Goal: Transaction & Acquisition: Book appointment/travel/reservation

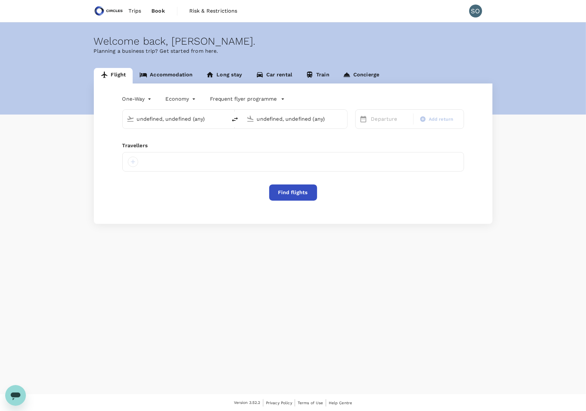
type input "[GEOGRAPHIC_DATA], [GEOGRAPHIC_DATA] (any)"
click at [149, 100] on body "Trips Book Risk & Restrictions SO Welcome back , [PERSON_NAME] . Planning a bus…" at bounding box center [293, 206] width 586 height 412
click at [145, 136] on li "Multi City" at bounding box center [138, 138] width 39 height 12
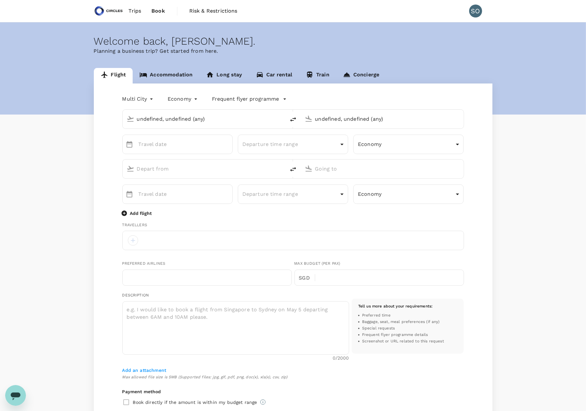
type input "multicity"
type input "undefined, undefined (any)"
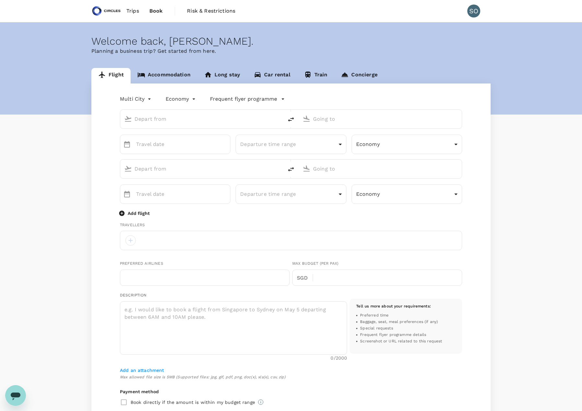
type input "roundtrip"
type input "business"
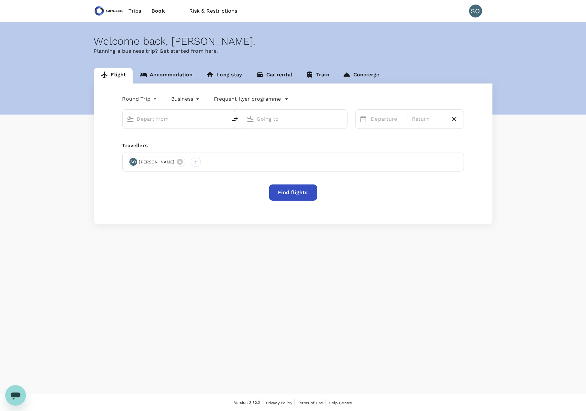
type input "[GEOGRAPHIC_DATA], [GEOGRAPHIC_DATA] (any)"
type input "[PERSON_NAME] Intl (CMN)"
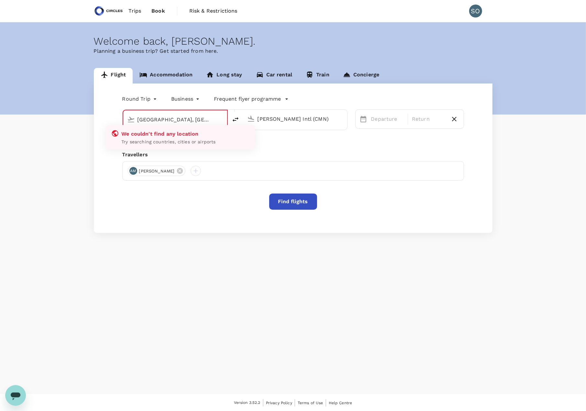
scroll to position [0, 1]
click at [184, 122] on input "[GEOGRAPHIC_DATA], [GEOGRAPHIC_DATA] (any)sin" at bounding box center [176, 120] width 76 height 10
click at [257, 119] on div "[PERSON_NAME] Intl (CMN)" at bounding box center [299, 117] width 88 height 13
type input "[GEOGRAPHIC_DATA], [GEOGRAPHIC_DATA] (any)"
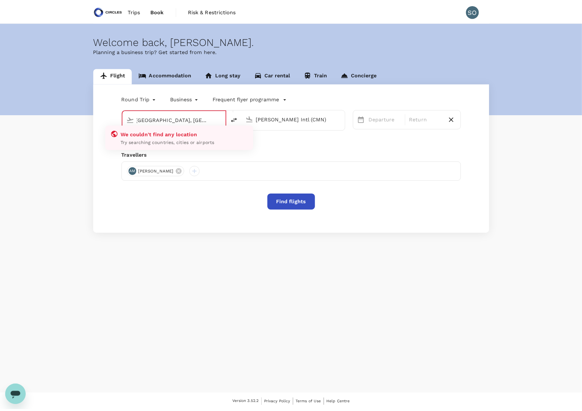
scroll to position [0, 0]
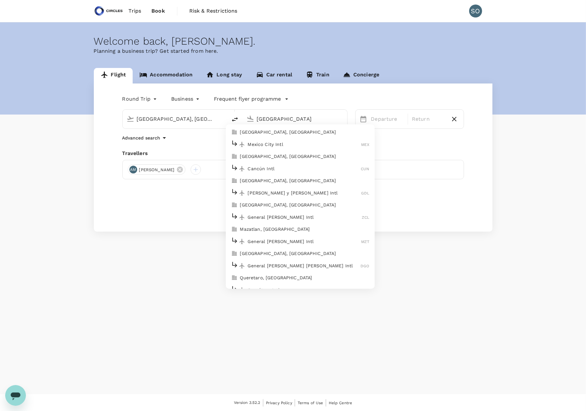
click at [273, 138] on li "Mexico City Intl MEX" at bounding box center [300, 145] width 149 height 14
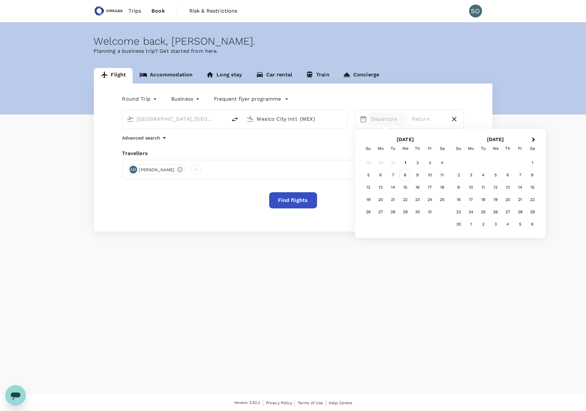
type input "Mexico City Intl (MEX)"
click at [406, 174] on div "8" at bounding box center [406, 175] width 12 height 12
click at [146, 102] on body "Trips Book Risk & Restrictions SO Welcome back , [PERSON_NAME] . Planning a bus…" at bounding box center [293, 206] width 586 height 412
click at [143, 136] on li "Multi City" at bounding box center [140, 138] width 39 height 12
type input "multicity"
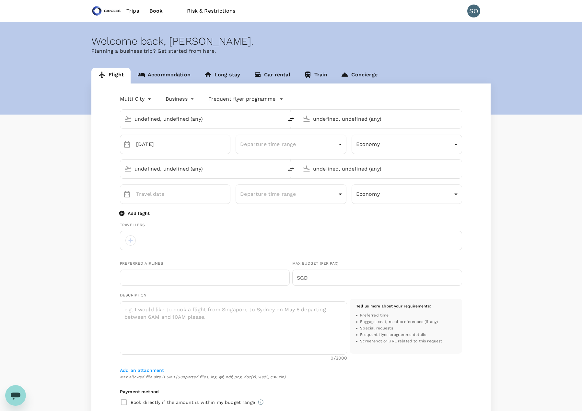
type input "[GEOGRAPHIC_DATA], [GEOGRAPHIC_DATA] (any)"
type input "Mexico City Intl (MEX)"
type input "[GEOGRAPHIC_DATA], [GEOGRAPHIC_DATA] (any)"
click at [370, 147] on body "Trips Book Risk & Restrictions SO Welcome back , [PERSON_NAME] . Planning a bus…" at bounding box center [291, 289] width 582 height 578
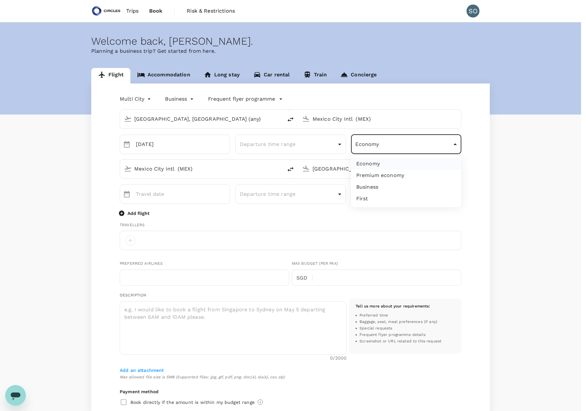
click at [374, 182] on li "Business" at bounding box center [406, 187] width 110 height 12
type input "business"
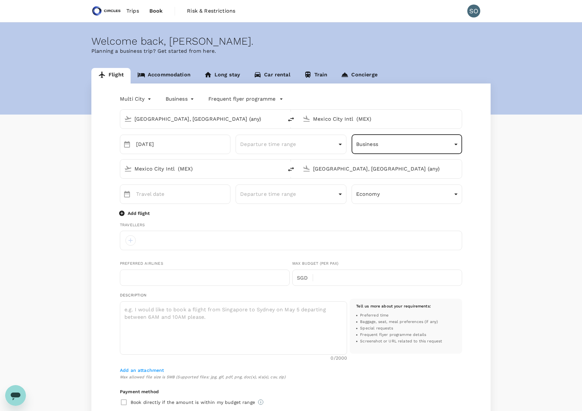
click at [300, 170] on div at bounding box center [305, 168] width 10 height 14
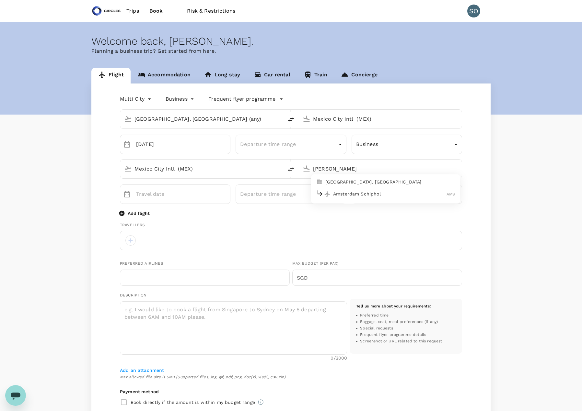
click at [363, 194] on p "Amsterdam Schiphol" at bounding box center [389, 194] width 113 height 6
type input "Amsterdam Schiphol (AMS)"
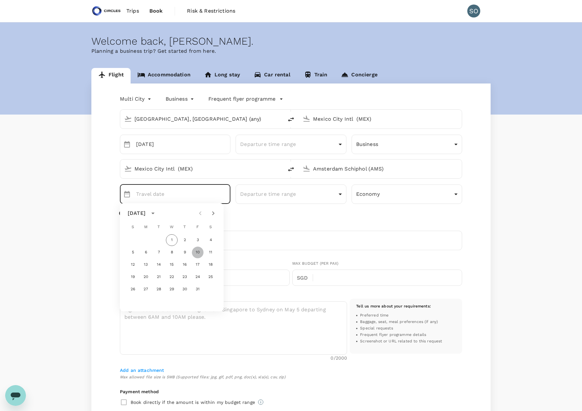
click at [199, 253] on button "10" at bounding box center [198, 253] width 12 height 12
type input "[DATE]"
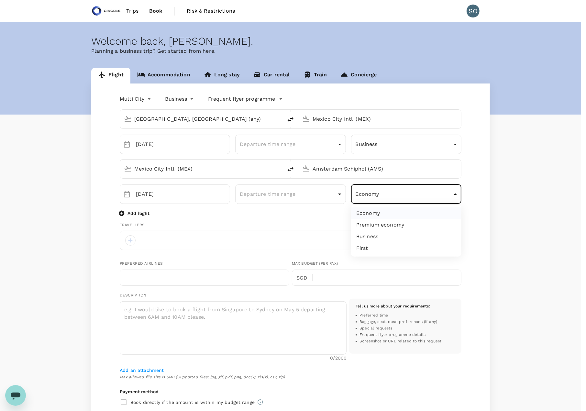
click at [365, 196] on body "Trips Book Risk & Restrictions SO Welcome back , [PERSON_NAME] . Planning a bus…" at bounding box center [293, 289] width 586 height 578
click at [370, 239] on li "Business" at bounding box center [406, 237] width 110 height 12
type input "business"
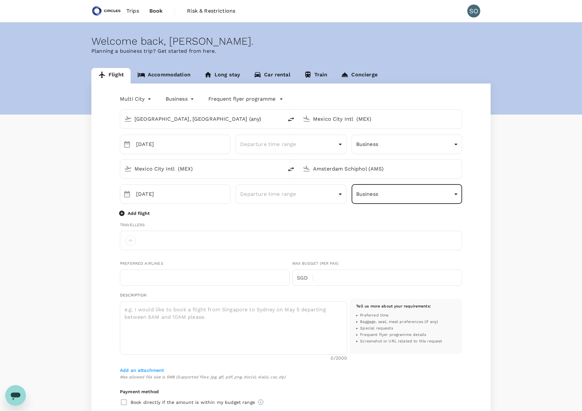
click at [145, 213] on p "Add flight" at bounding box center [139, 213] width 22 height 6
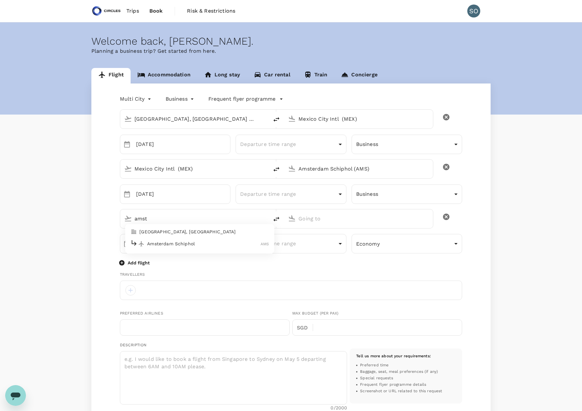
click at [158, 244] on p "Amsterdam Schiphol" at bounding box center [203, 244] width 113 height 6
type input "amst"
type input "Amsterdam Schiphol (AMS)"
click at [316, 242] on p "Singapore Changi" at bounding box center [368, 244] width 115 height 6
type input "Singapore Changi (SIN)"
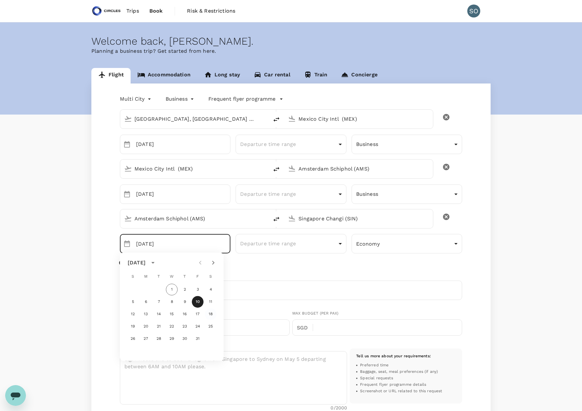
click at [210, 315] on button "18" at bounding box center [211, 315] width 12 height 12
type input "[DATE]"
click at [382, 248] on body "Trips Book Risk & Restrictions SO Welcome back , [PERSON_NAME] . Planning a bus…" at bounding box center [291, 314] width 582 height 628
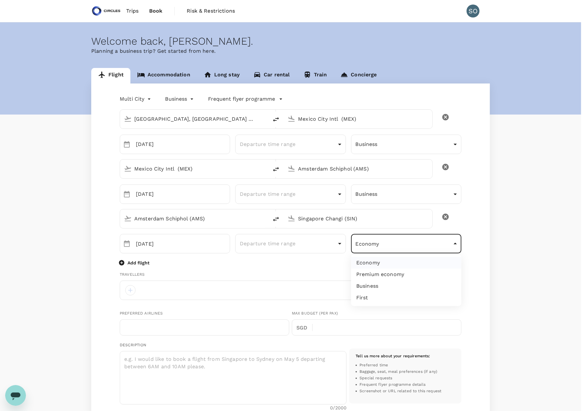
click at [380, 284] on li "Business" at bounding box center [406, 286] width 110 height 12
type input "business"
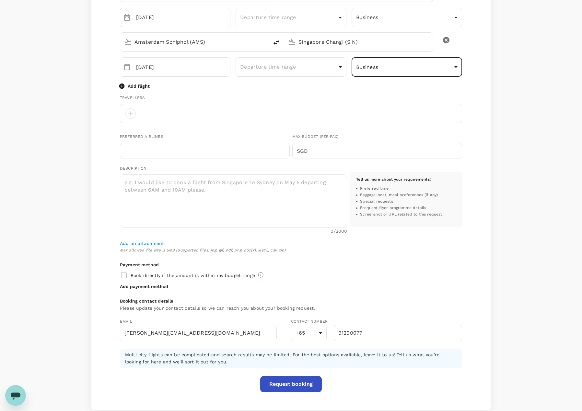
scroll to position [194, 0]
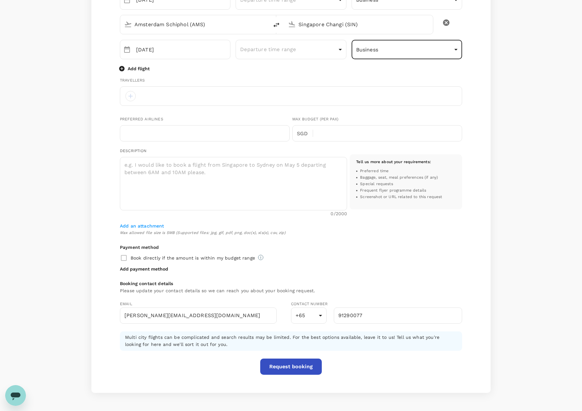
click at [290, 364] on button "Request booking" at bounding box center [291, 367] width 62 height 16
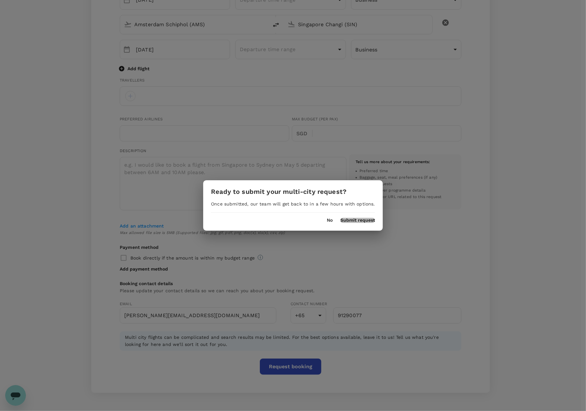
click at [348, 221] on button "Submit request" at bounding box center [358, 220] width 35 height 5
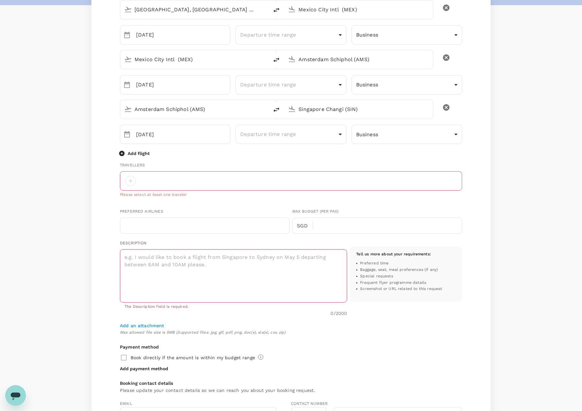
scroll to position [104, 0]
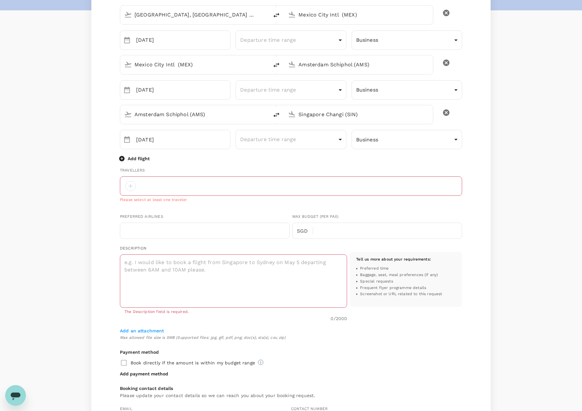
click at [182, 186] on div at bounding box center [291, 185] width 342 height 19
click at [131, 186] on div at bounding box center [130, 186] width 10 height 10
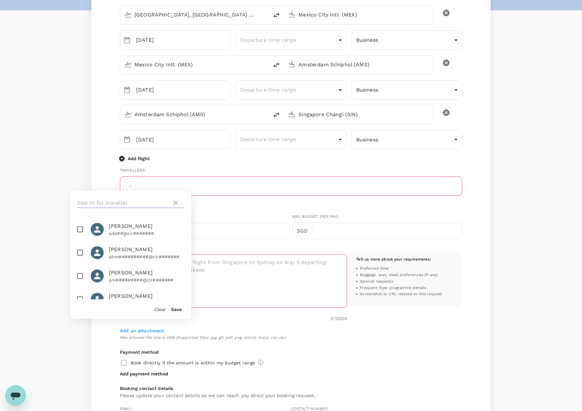
click at [131, 204] on input "text" at bounding box center [123, 203] width 92 height 10
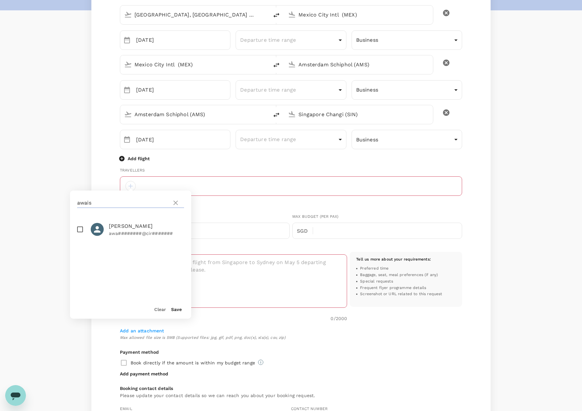
type input "awais"
click at [131, 227] on span "[PERSON_NAME]" at bounding box center [146, 226] width 75 height 8
checkbox input "true"
click at [178, 309] on button "Save" at bounding box center [176, 309] width 11 height 5
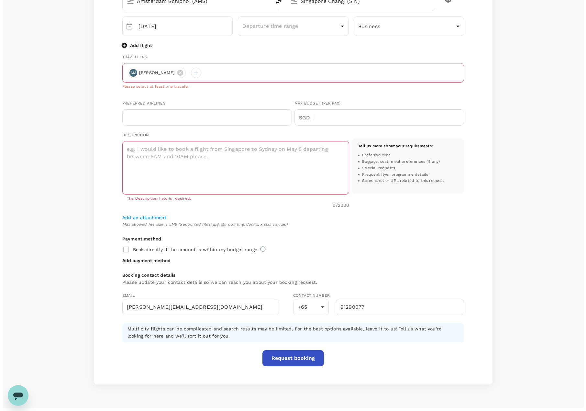
scroll to position [231, 0]
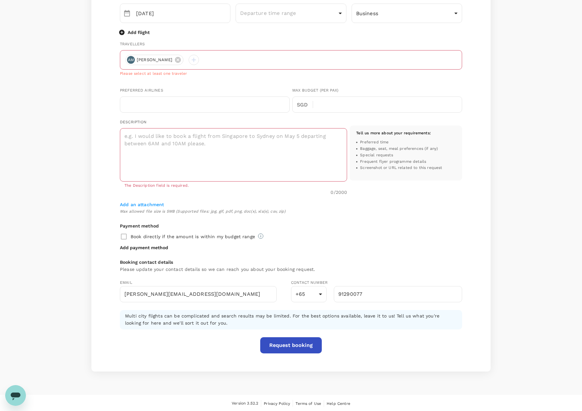
click at [281, 344] on button "Request booking" at bounding box center [291, 345] width 62 height 16
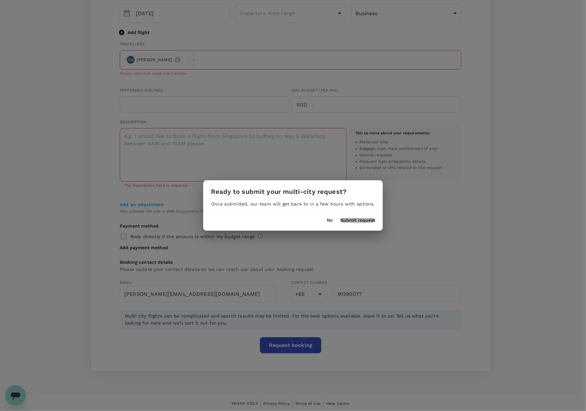
click at [357, 221] on button "Submit request" at bounding box center [358, 220] width 35 height 5
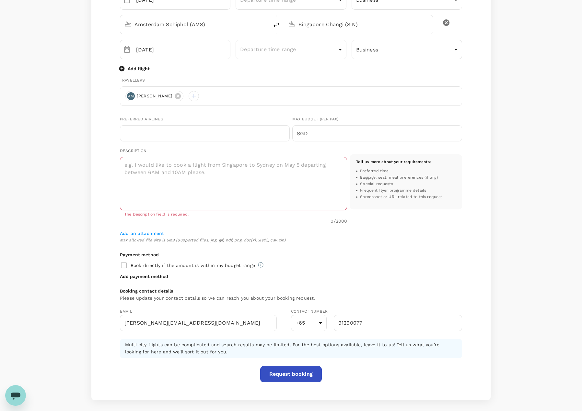
scroll to position [158, 0]
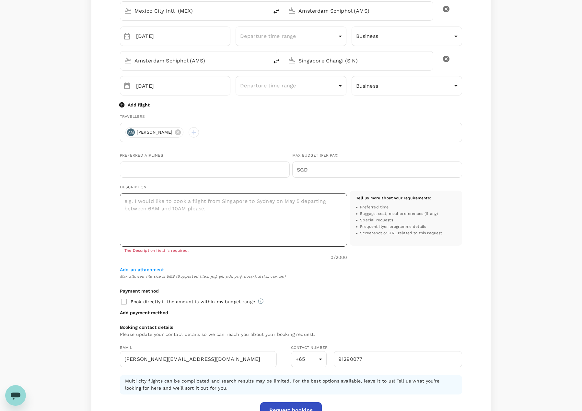
click at [208, 218] on textarea at bounding box center [233, 219] width 227 height 53
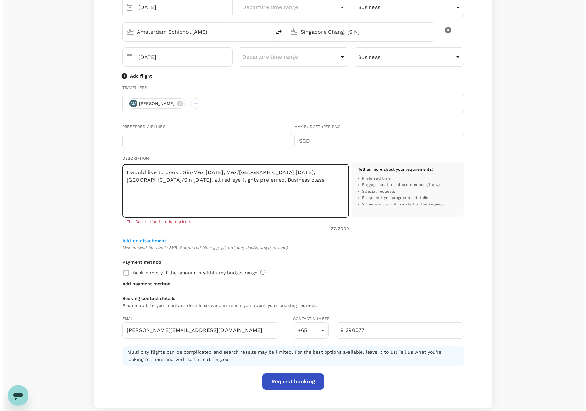
scroll to position [223, 0]
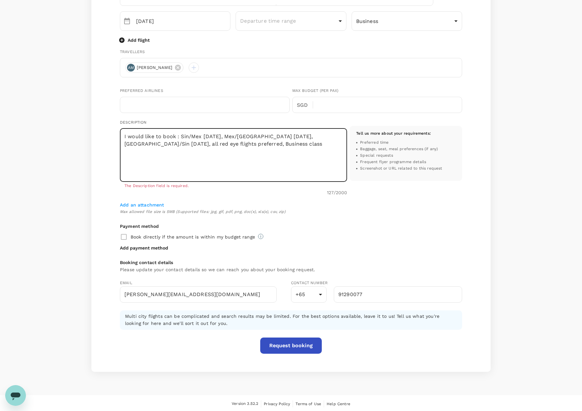
type textarea "I would like to book : Sin/Mex [DATE], Mex/[GEOGRAPHIC_DATA] [DATE], [GEOGRAPHI…"
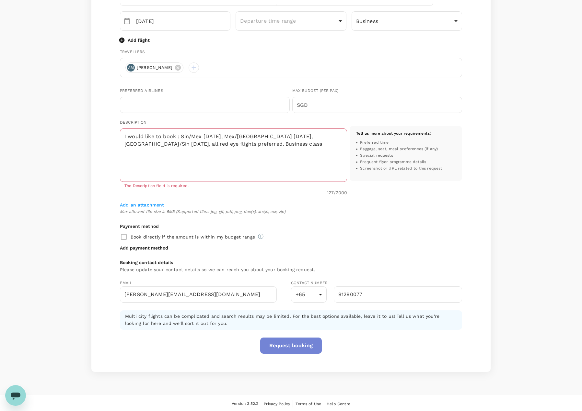
click at [288, 346] on button "Request booking" at bounding box center [291, 346] width 62 height 16
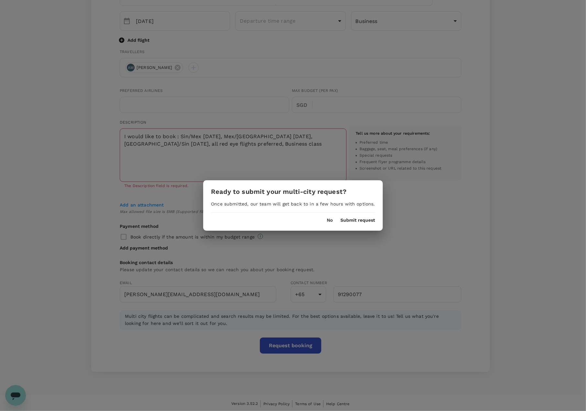
click at [356, 221] on button "Submit request" at bounding box center [358, 220] width 35 height 5
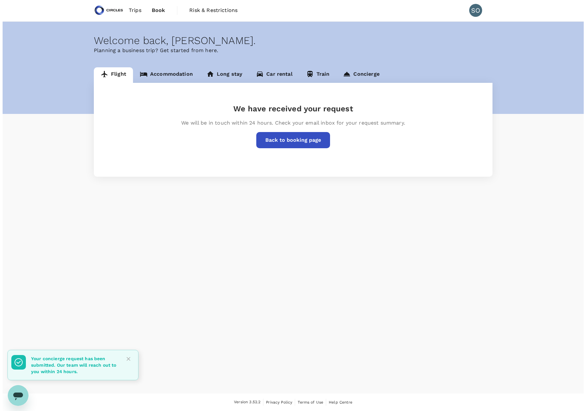
scroll to position [0, 0]
